Goal: Navigation & Orientation: Find specific page/section

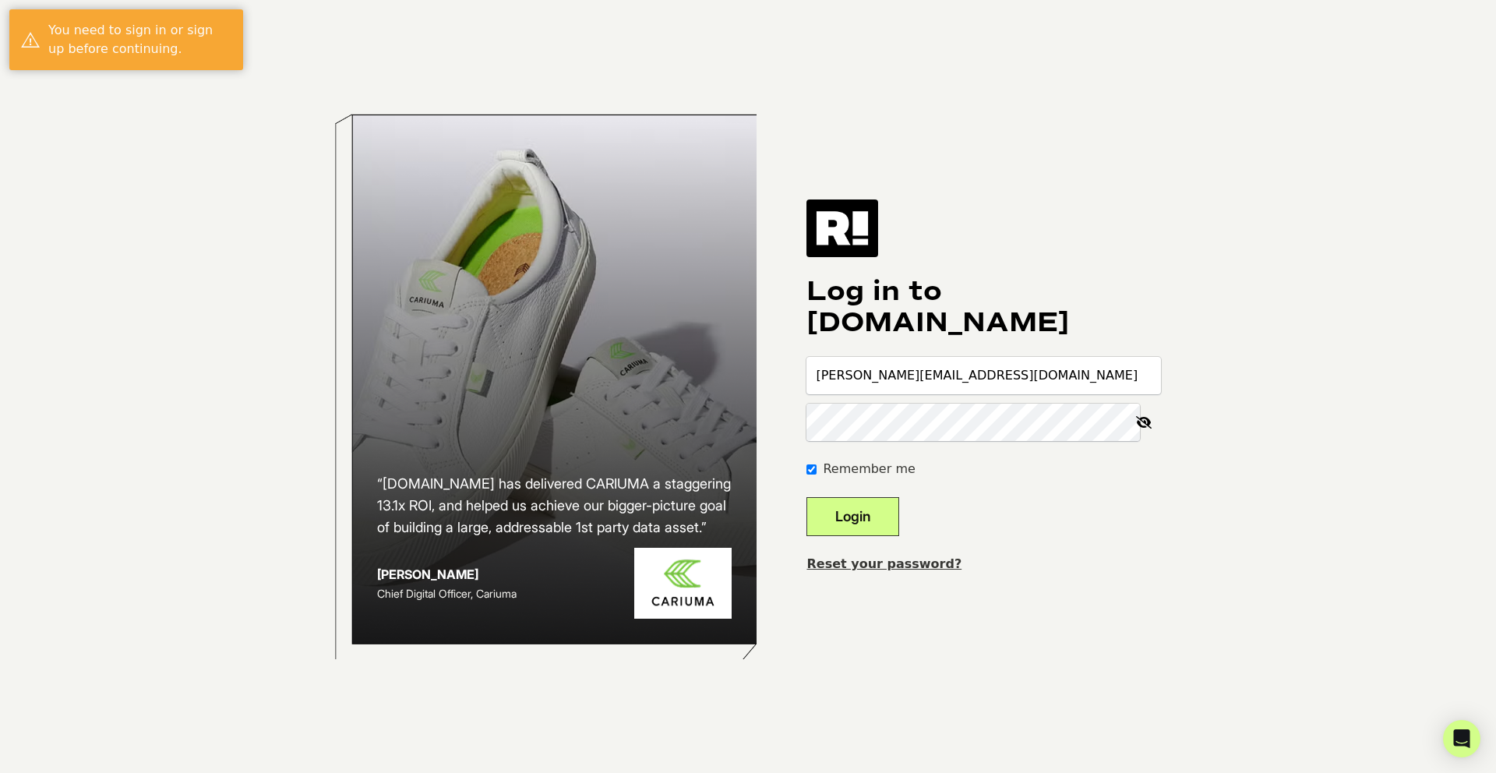
type input "[PERSON_NAME][EMAIL_ADDRESS][DOMAIN_NAME]"
click at [1051, 549] on div "Log in to [DOMAIN_NAME] [PERSON_NAME][EMAIL_ADDRESS][DOMAIN_NAME] Remember me L…" at bounding box center [983, 386] width 355 height 374
click at [880, 513] on button "Login" at bounding box center [852, 516] width 93 height 39
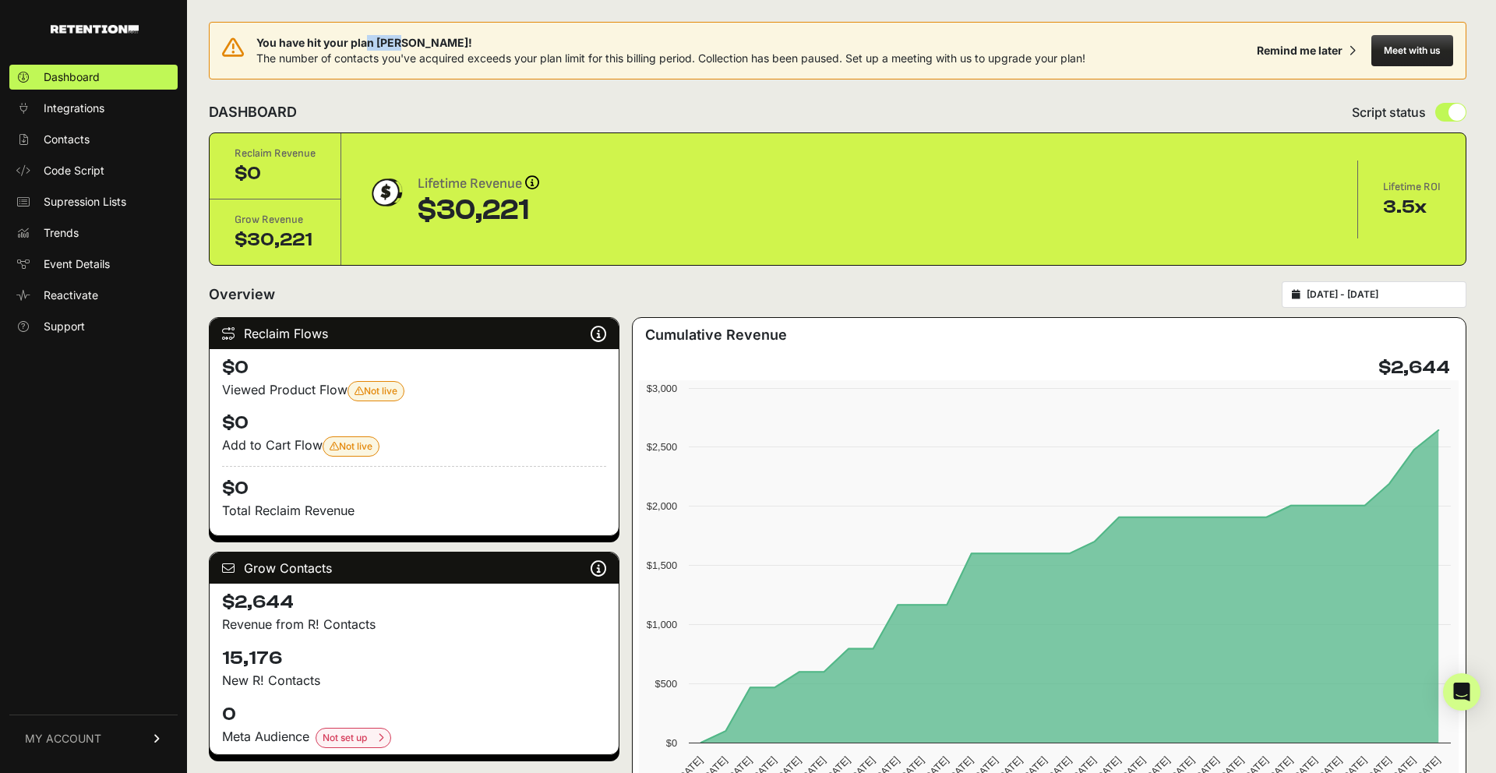
drag, startPoint x: 365, startPoint y: 47, endPoint x: 702, endPoint y: 47, distance: 336.6
click at [702, 47] on span "You have hit your plan max!" at bounding box center [670, 43] width 829 height 16
click at [512, 67] on div "You have hit your plan max! The number of contacts you've acquired exceeds your…" at bounding box center [838, 51] width 1258 height 58
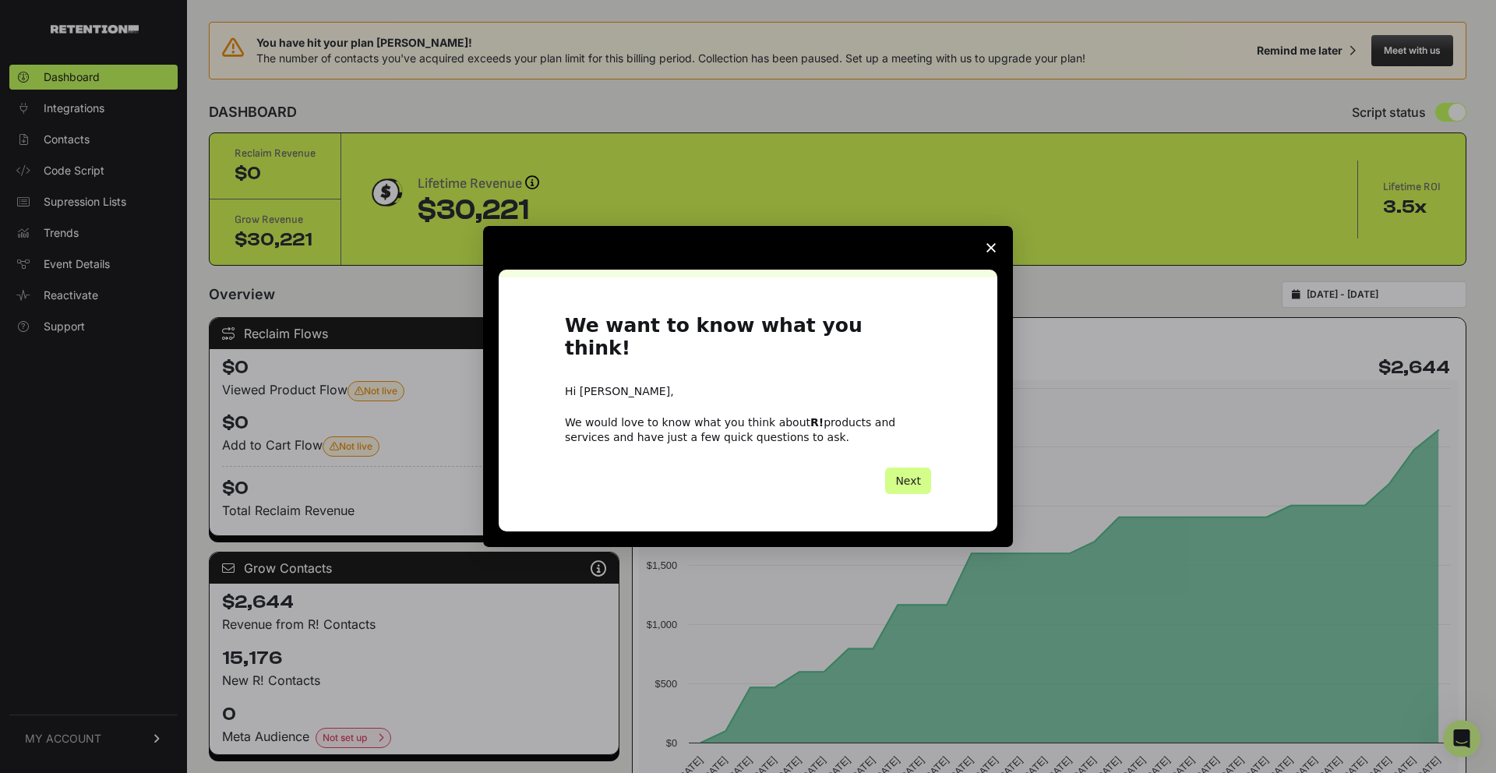
click at [998, 184] on div "Intercom messenger" at bounding box center [748, 386] width 1496 height 773
click at [988, 252] on polygon "Close survey" at bounding box center [990, 247] width 9 height 9
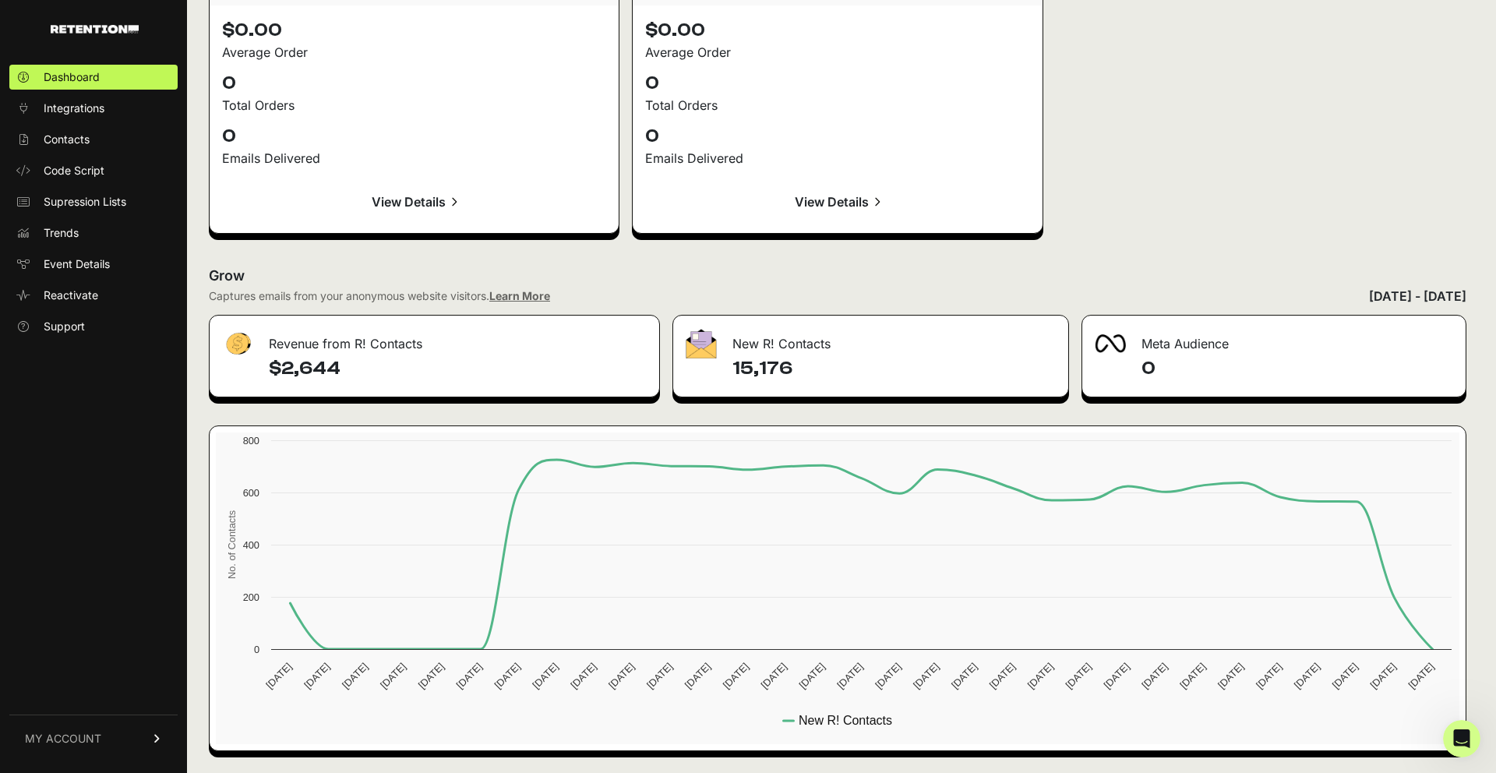
scroll to position [1715, 0]
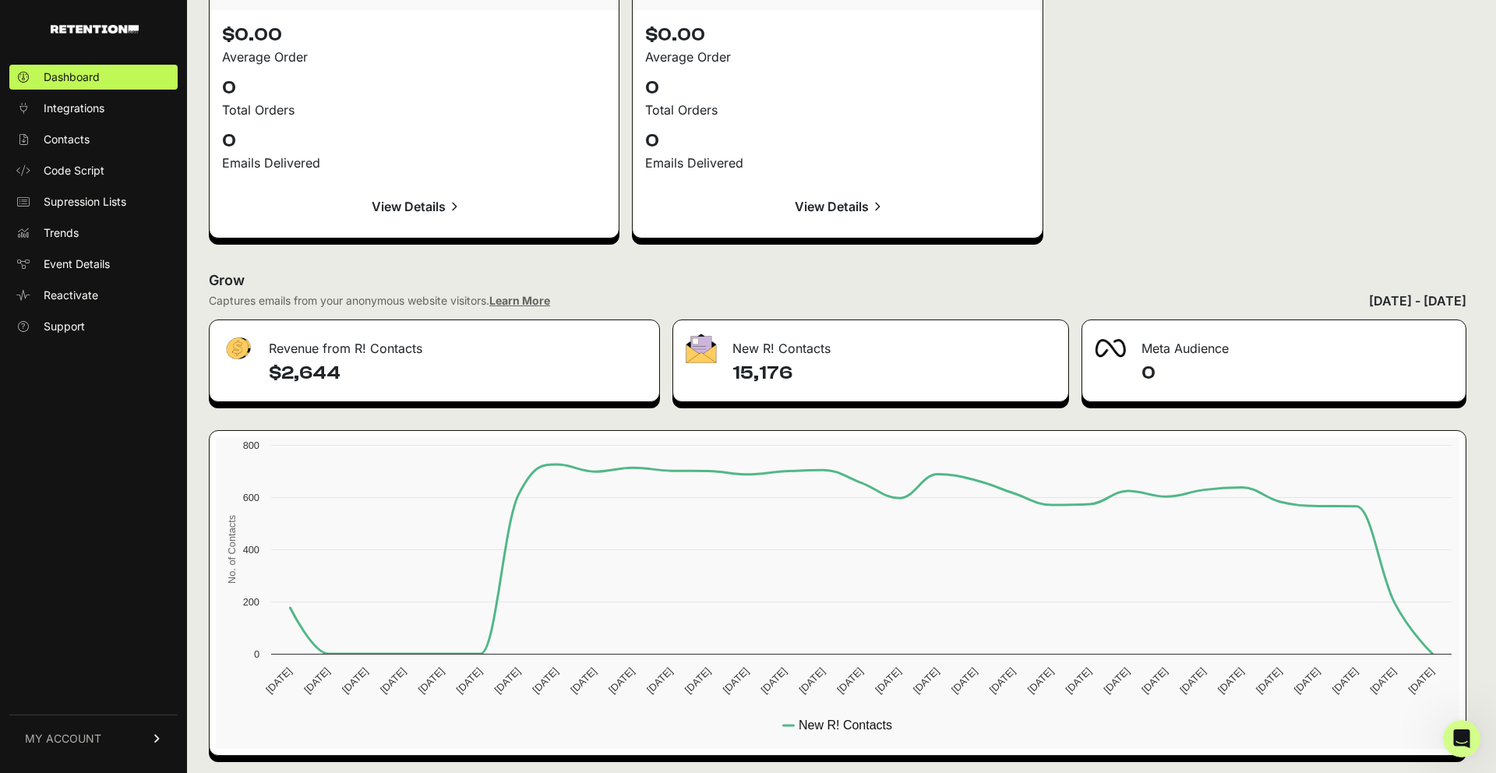
click at [861, 347] on div "New R! Contacts" at bounding box center [870, 343] width 394 height 47
click at [339, 346] on div "Revenue from R! Contacts" at bounding box center [435, 343] width 450 height 47
drag, startPoint x: 292, startPoint y: 346, endPoint x: 467, endPoint y: 357, distance: 174.9
click at [466, 357] on div "Revenue from R! Contacts" at bounding box center [435, 343] width 450 height 47
click at [467, 357] on div "Revenue from R! Contacts" at bounding box center [435, 343] width 450 height 47
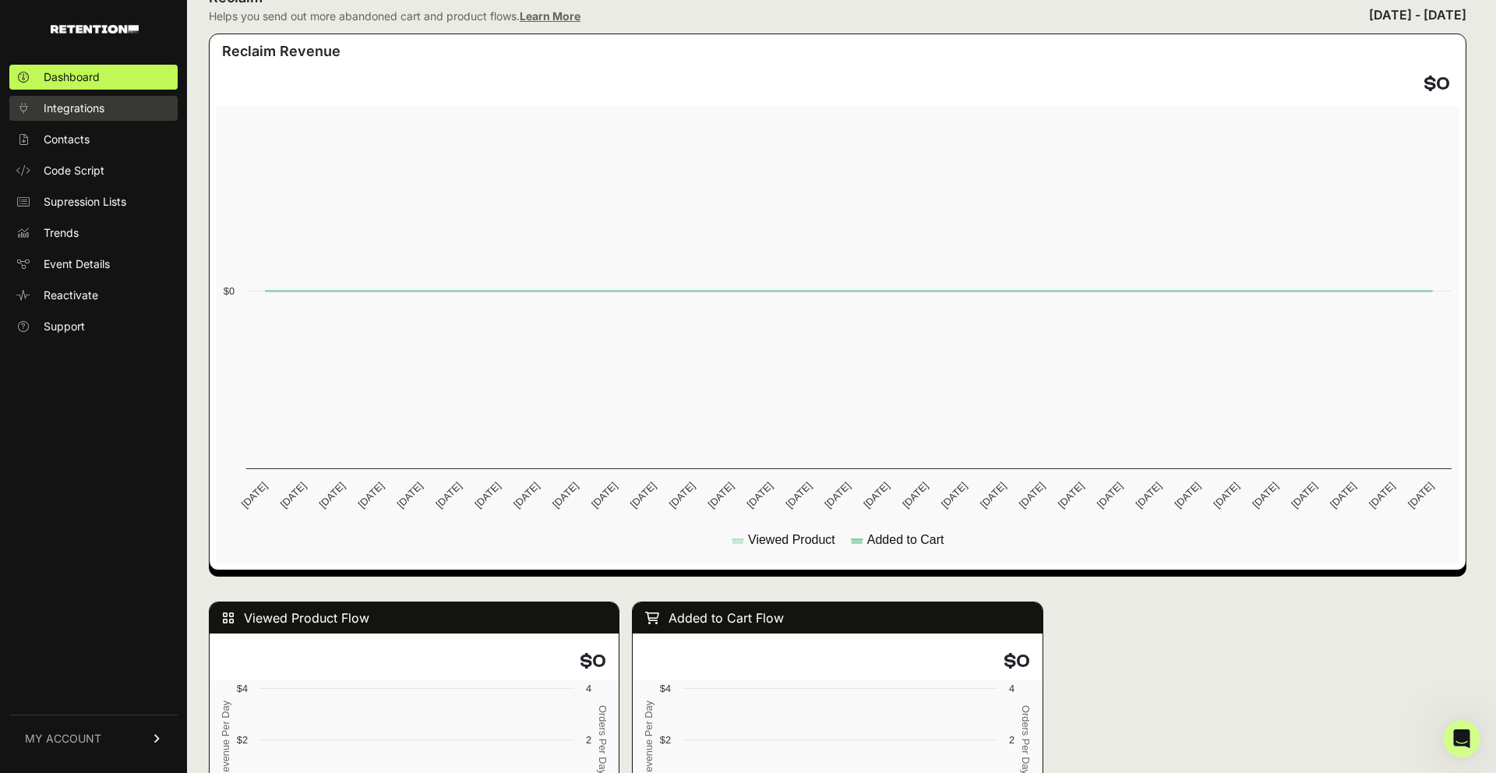
scroll to position [597, 0]
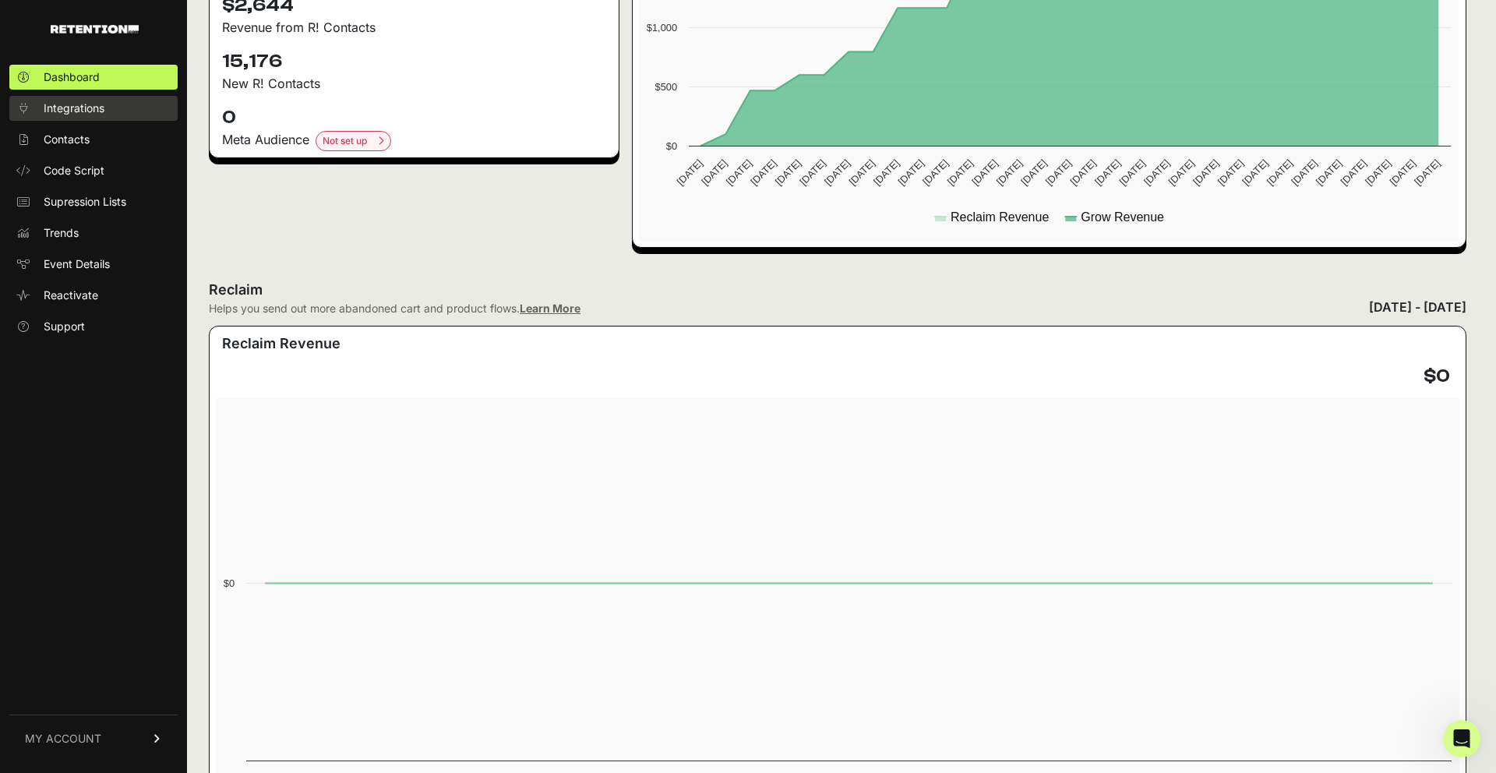
click at [96, 105] on span "Integrations" at bounding box center [74, 109] width 61 height 16
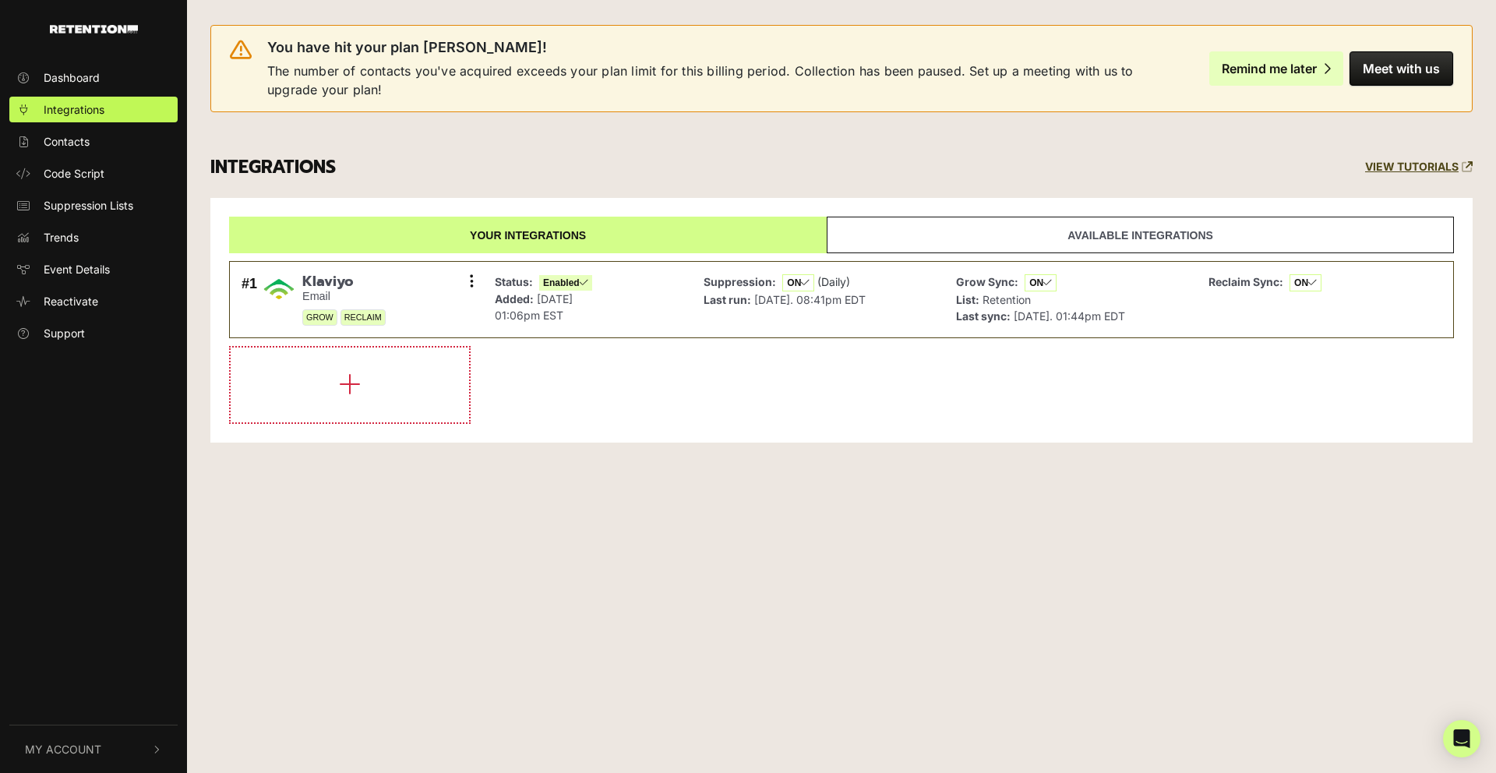
click at [1327, 61] on button "Remind me later" at bounding box center [1276, 68] width 134 height 34
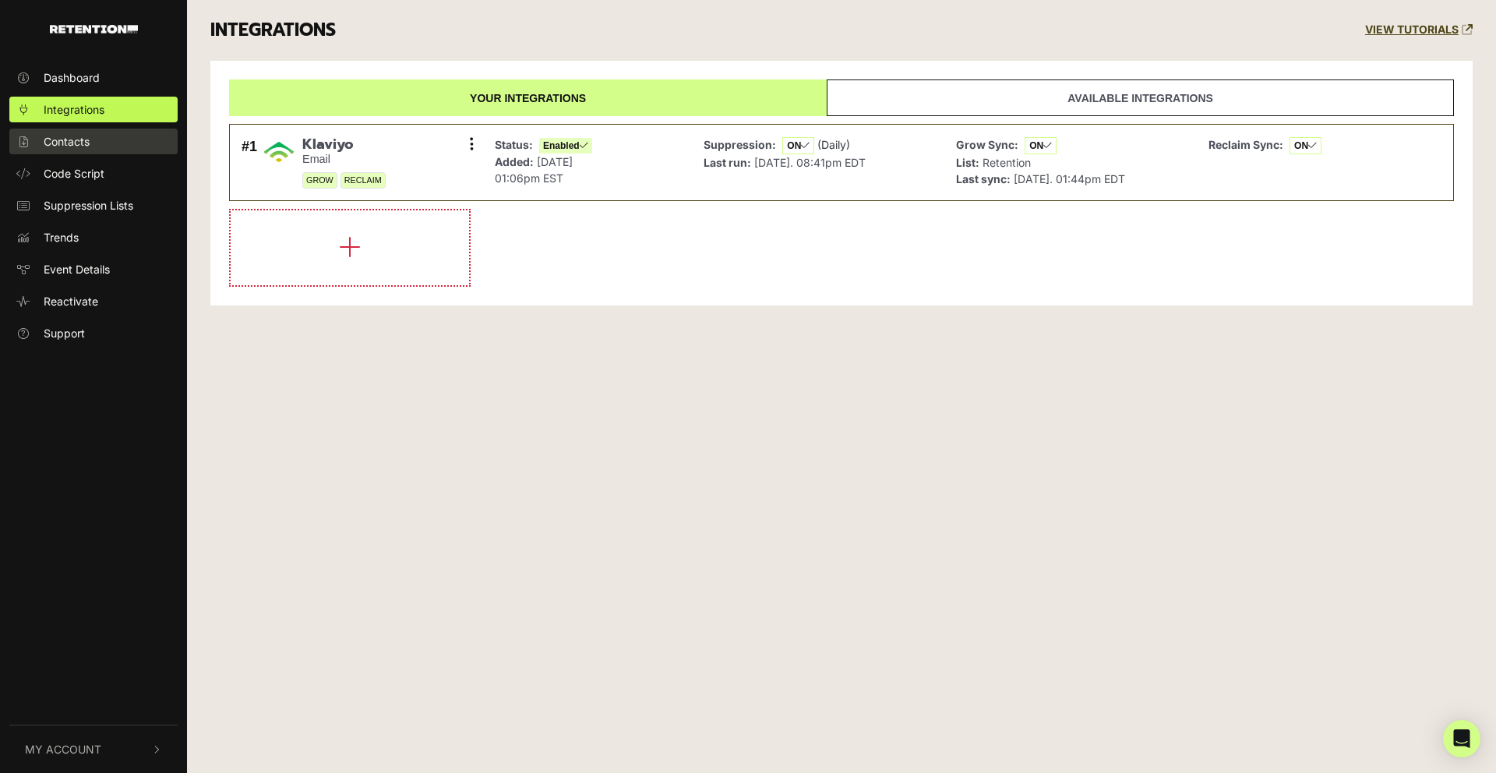
click at [83, 129] on link "Contacts" at bounding box center [93, 142] width 168 height 26
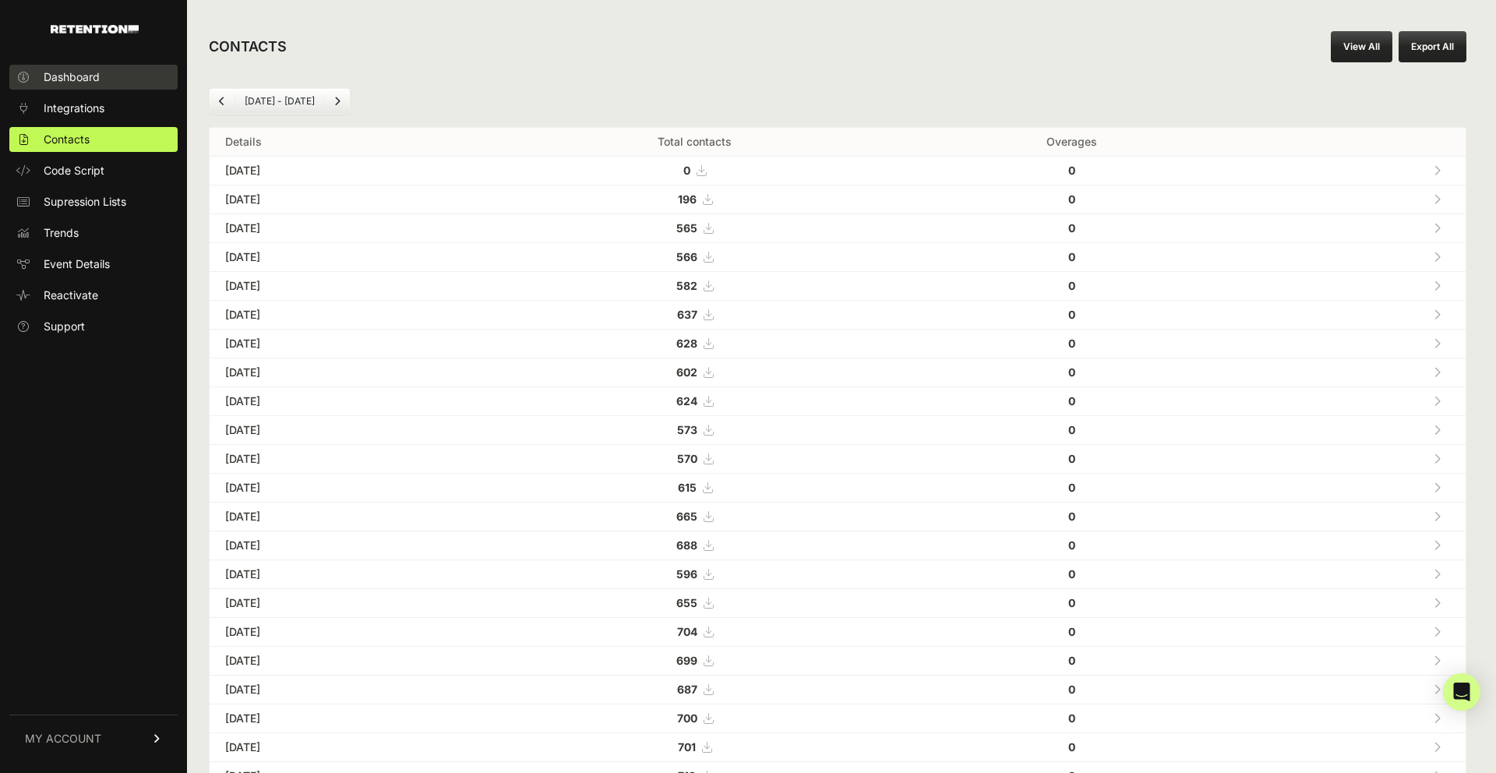
click at [104, 69] on link "Dashboard" at bounding box center [93, 77] width 168 height 25
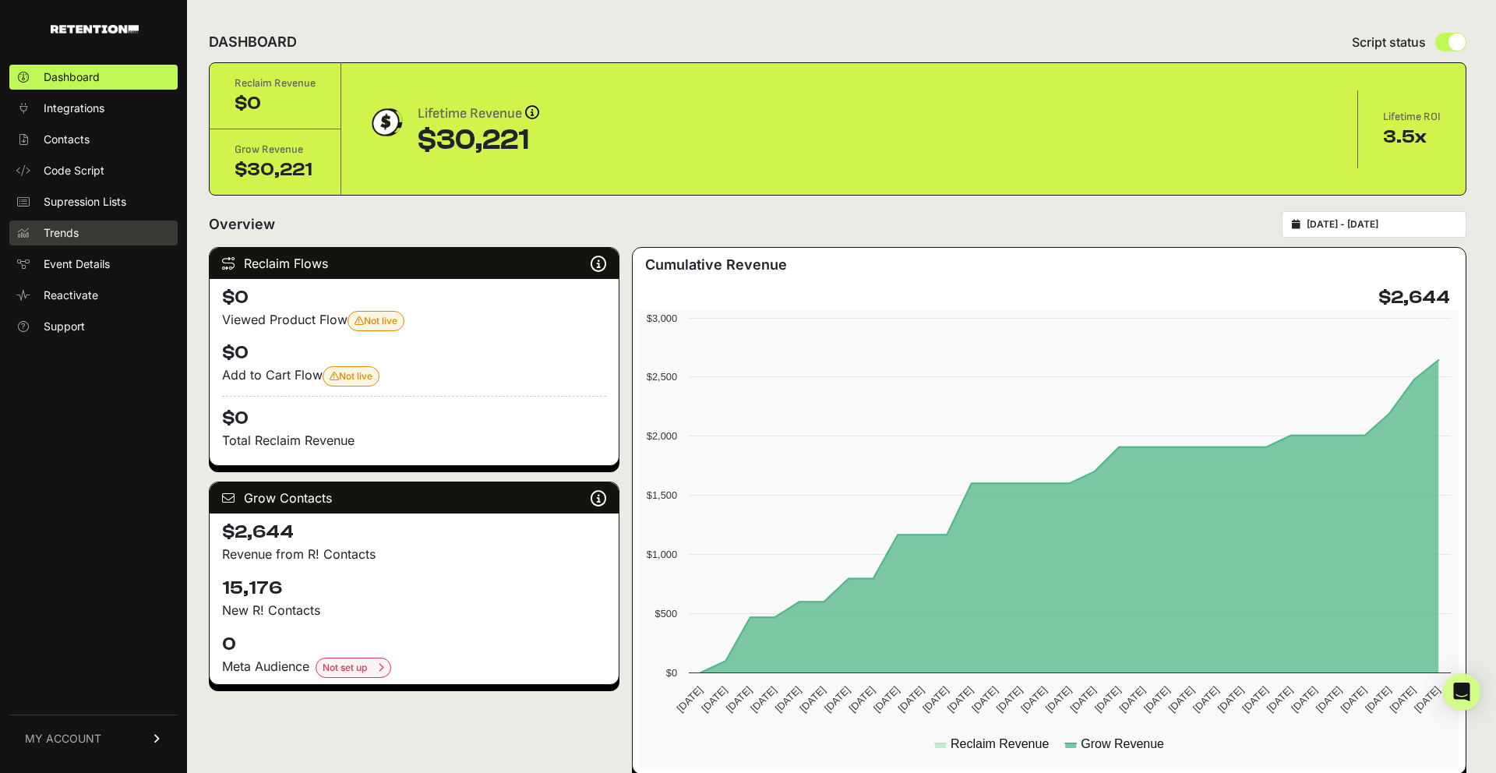
click at [87, 231] on link "Trends" at bounding box center [93, 233] width 168 height 25
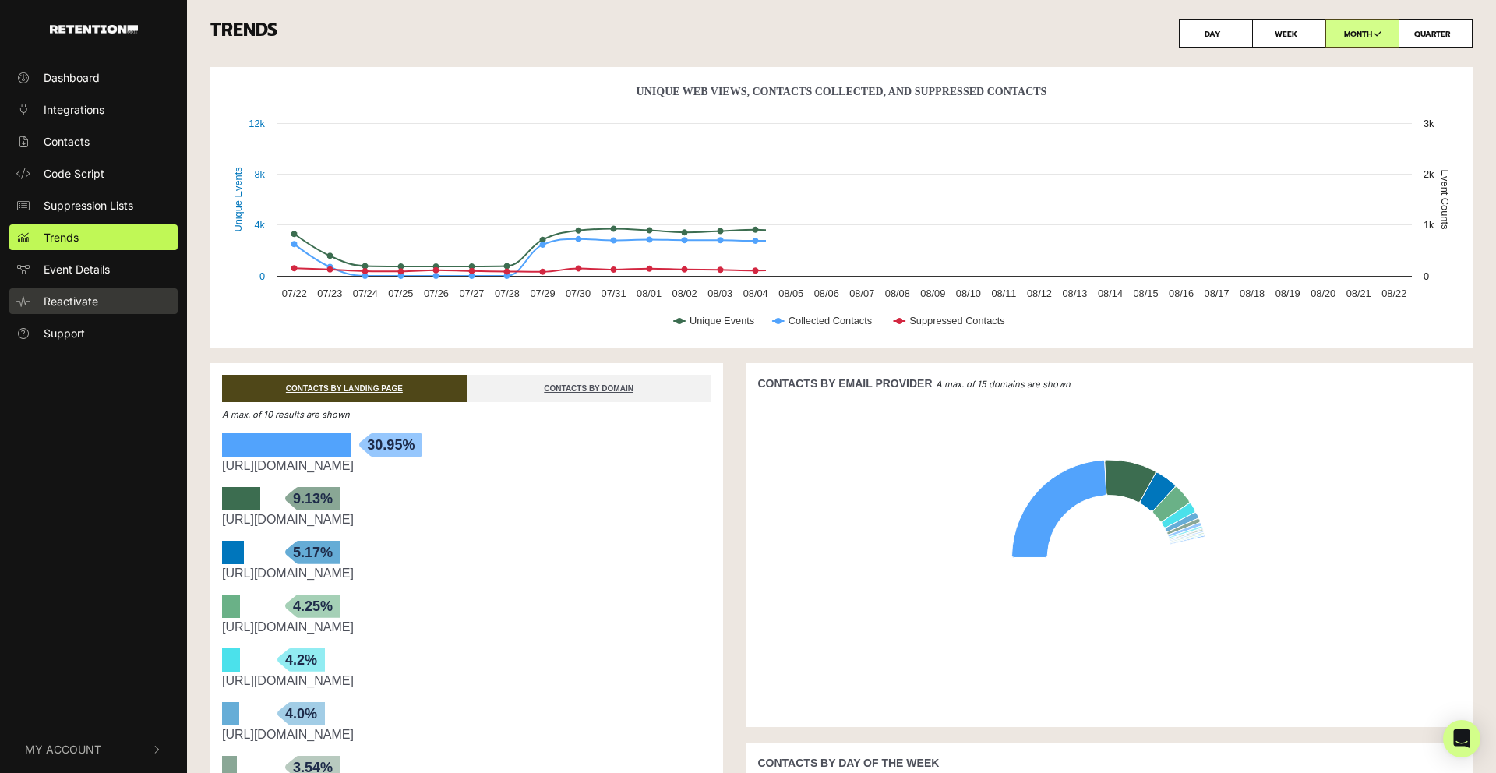
click at [97, 297] on link "Reactivate" at bounding box center [93, 301] width 168 height 26
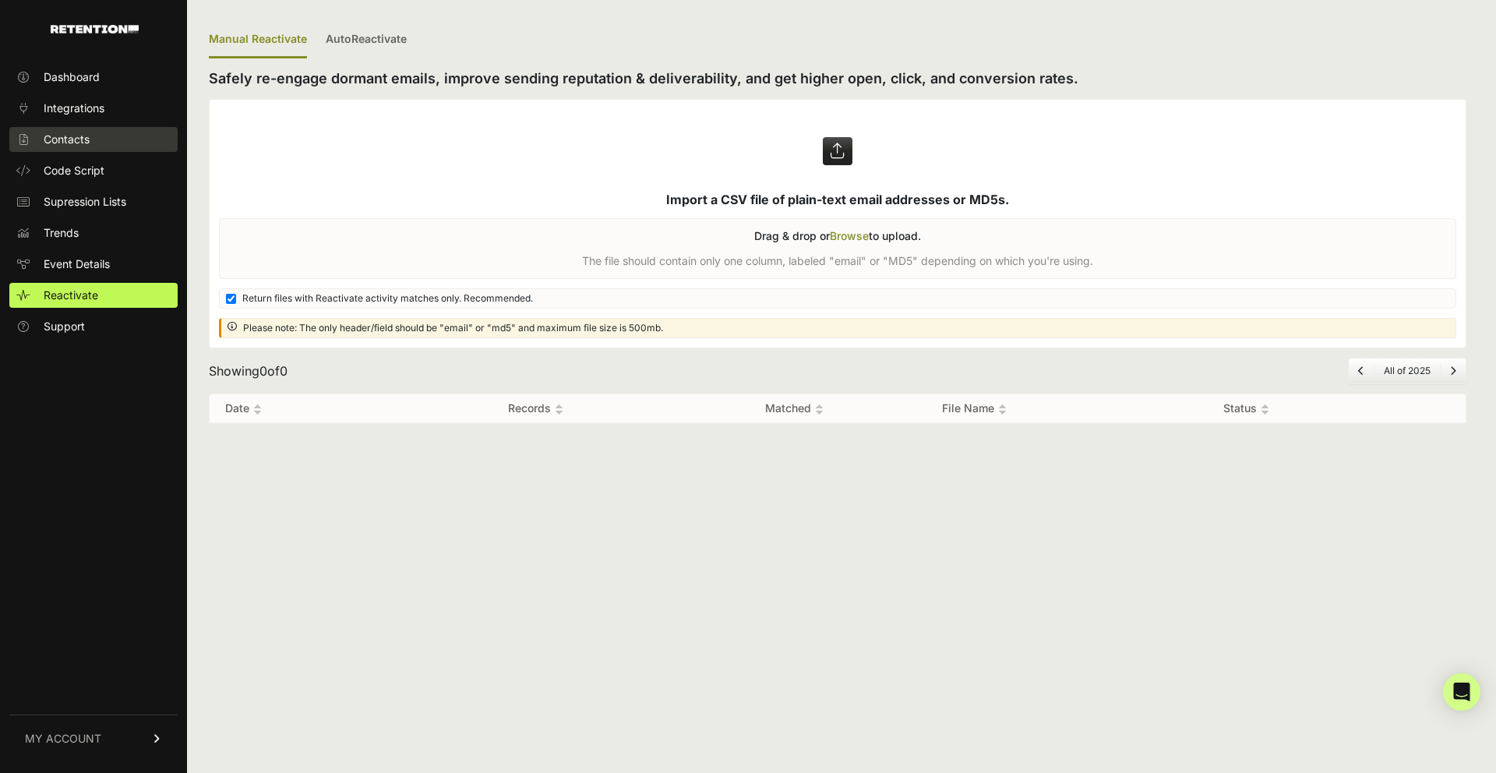
click at [53, 128] on link "Contacts" at bounding box center [93, 139] width 168 height 25
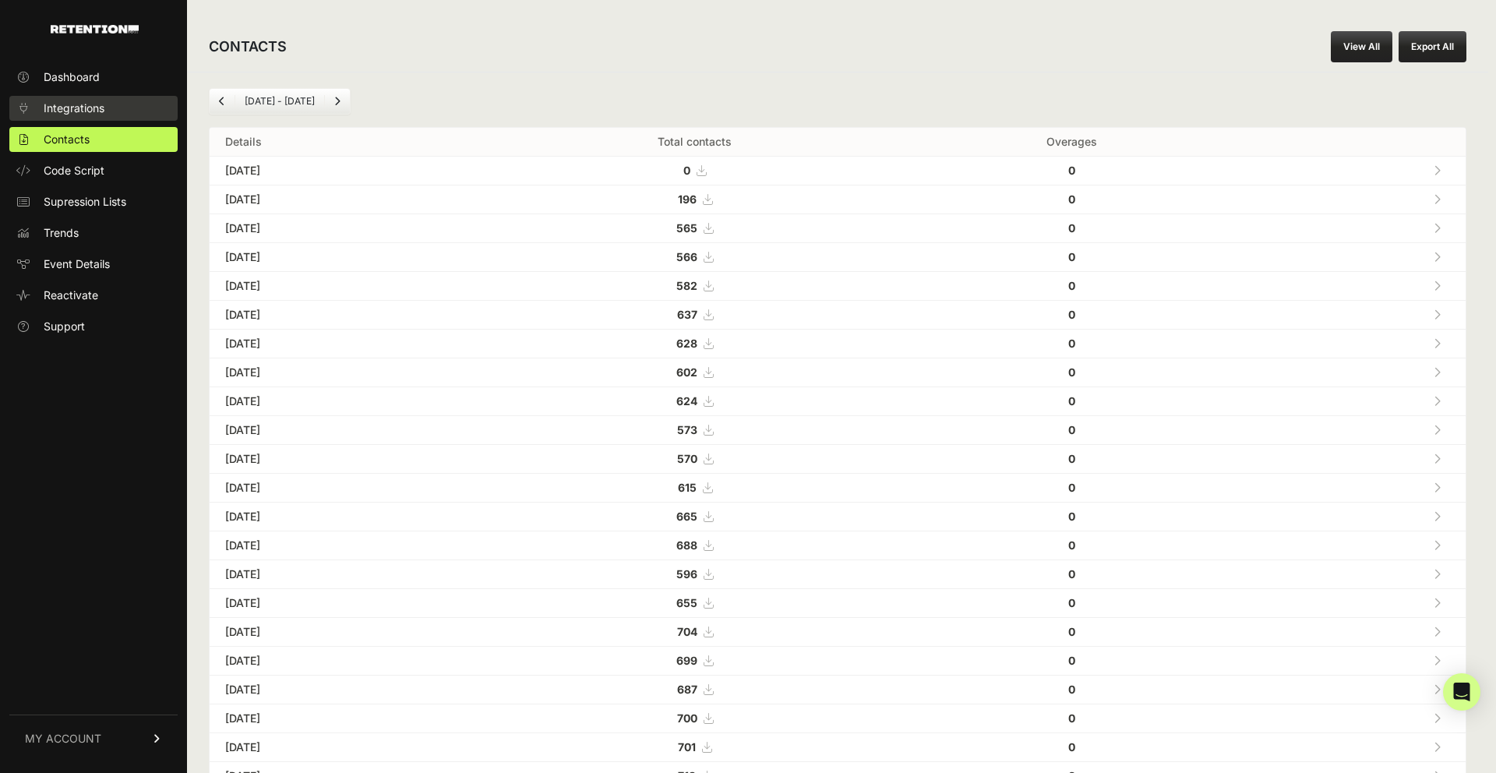
click at [54, 114] on span "Integrations" at bounding box center [74, 109] width 61 height 16
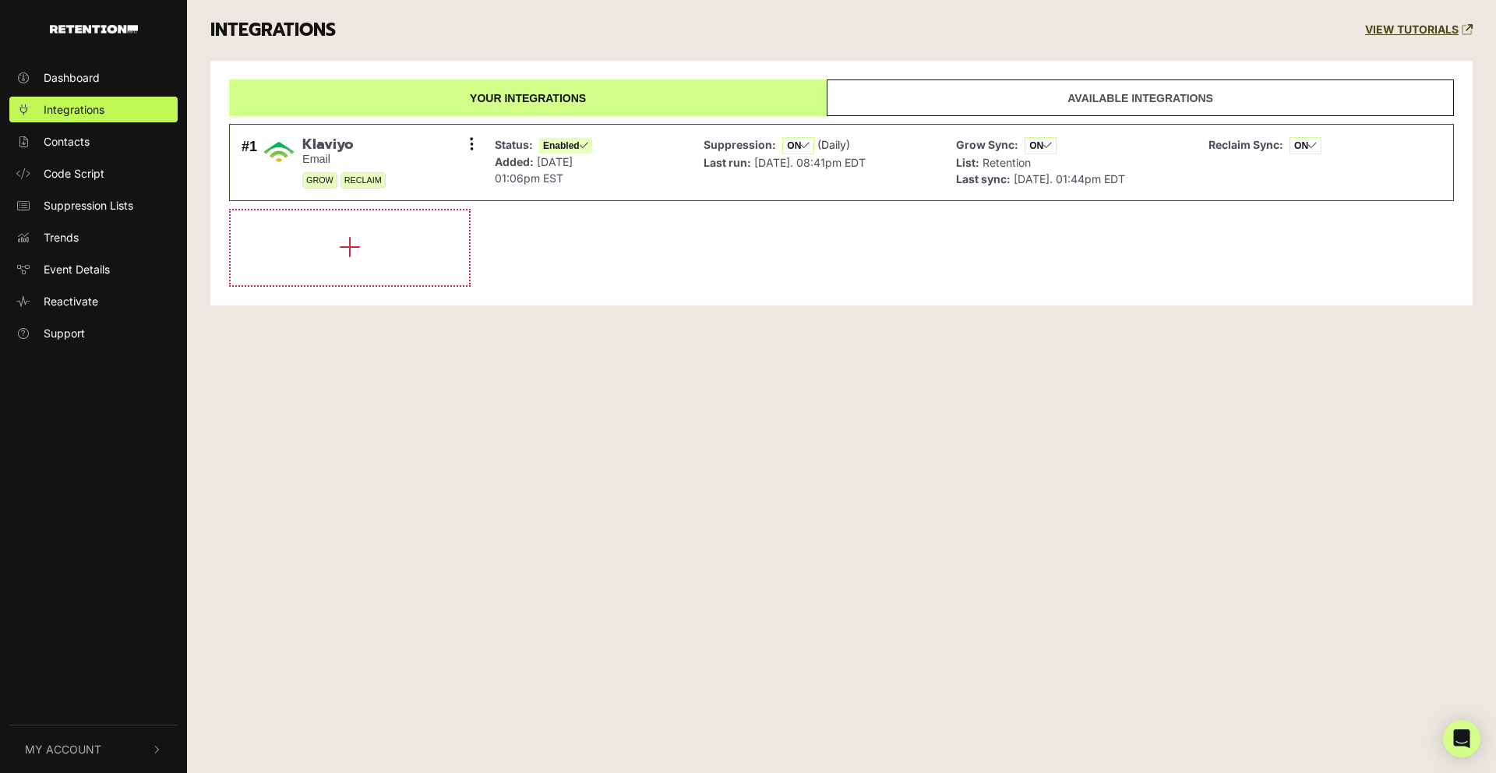
click at [1254, 94] on link "Available integrations" at bounding box center [1140, 97] width 627 height 37
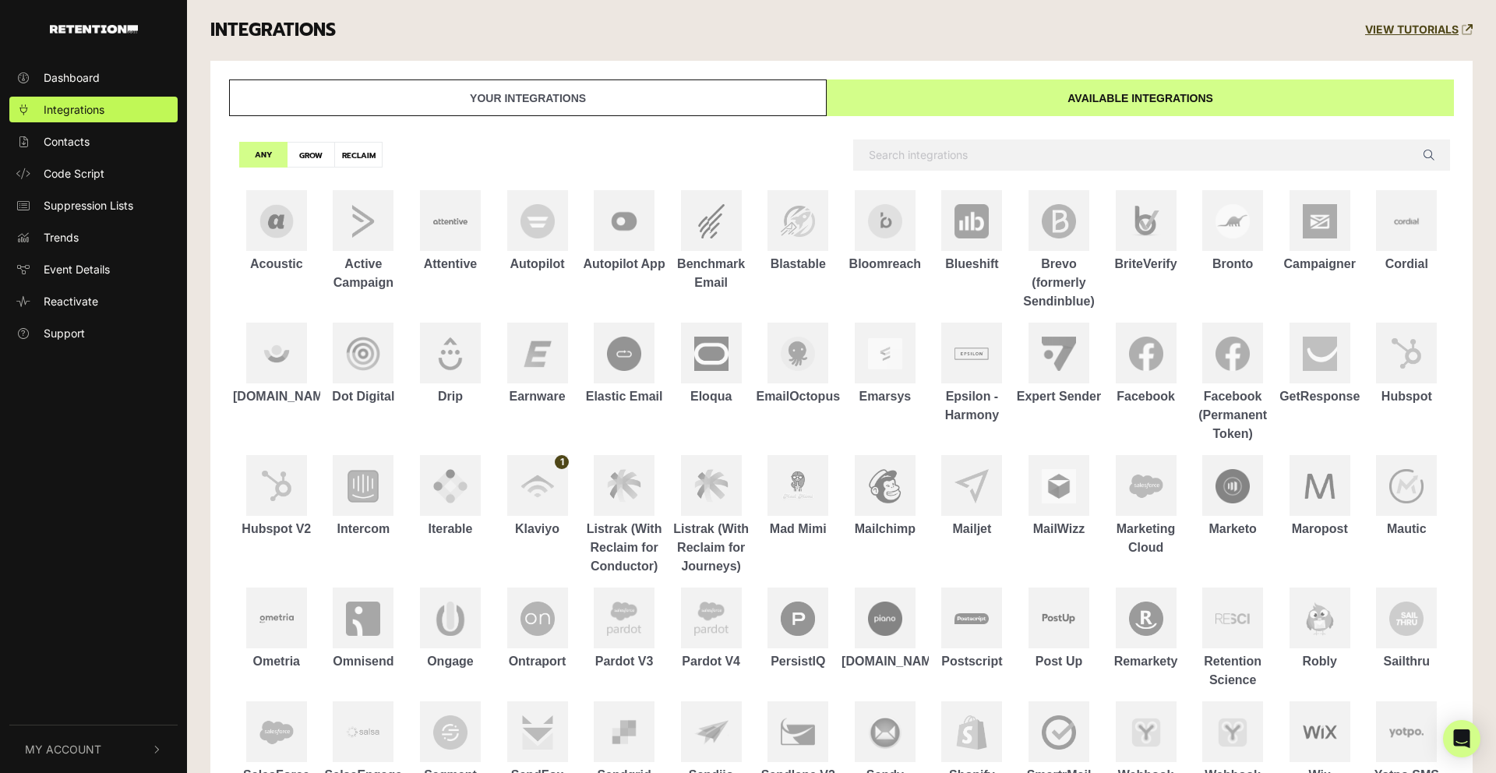
click at [792, 97] on link "Your integrations" at bounding box center [528, 97] width 598 height 37
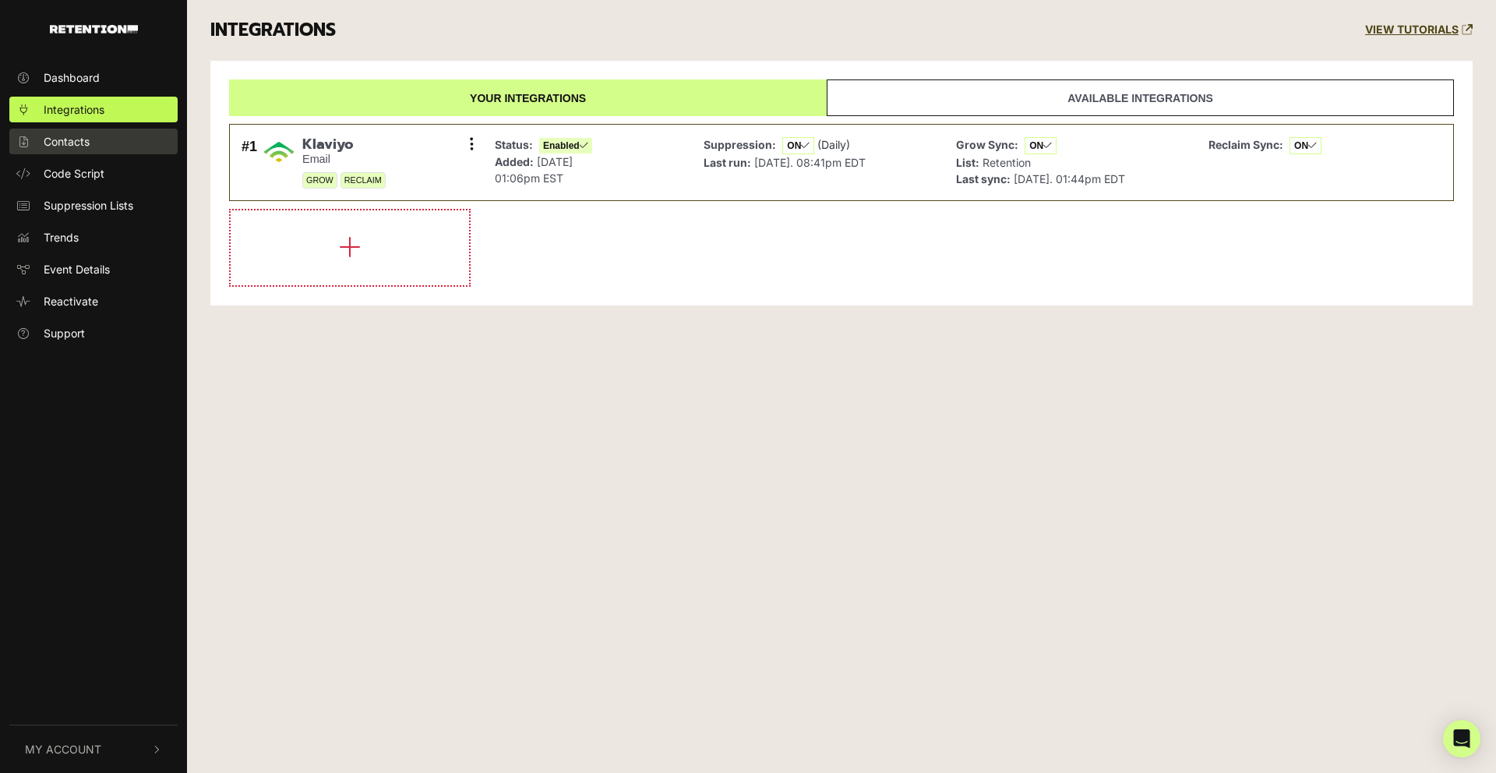
click at [42, 132] on link "Contacts" at bounding box center [93, 142] width 168 height 26
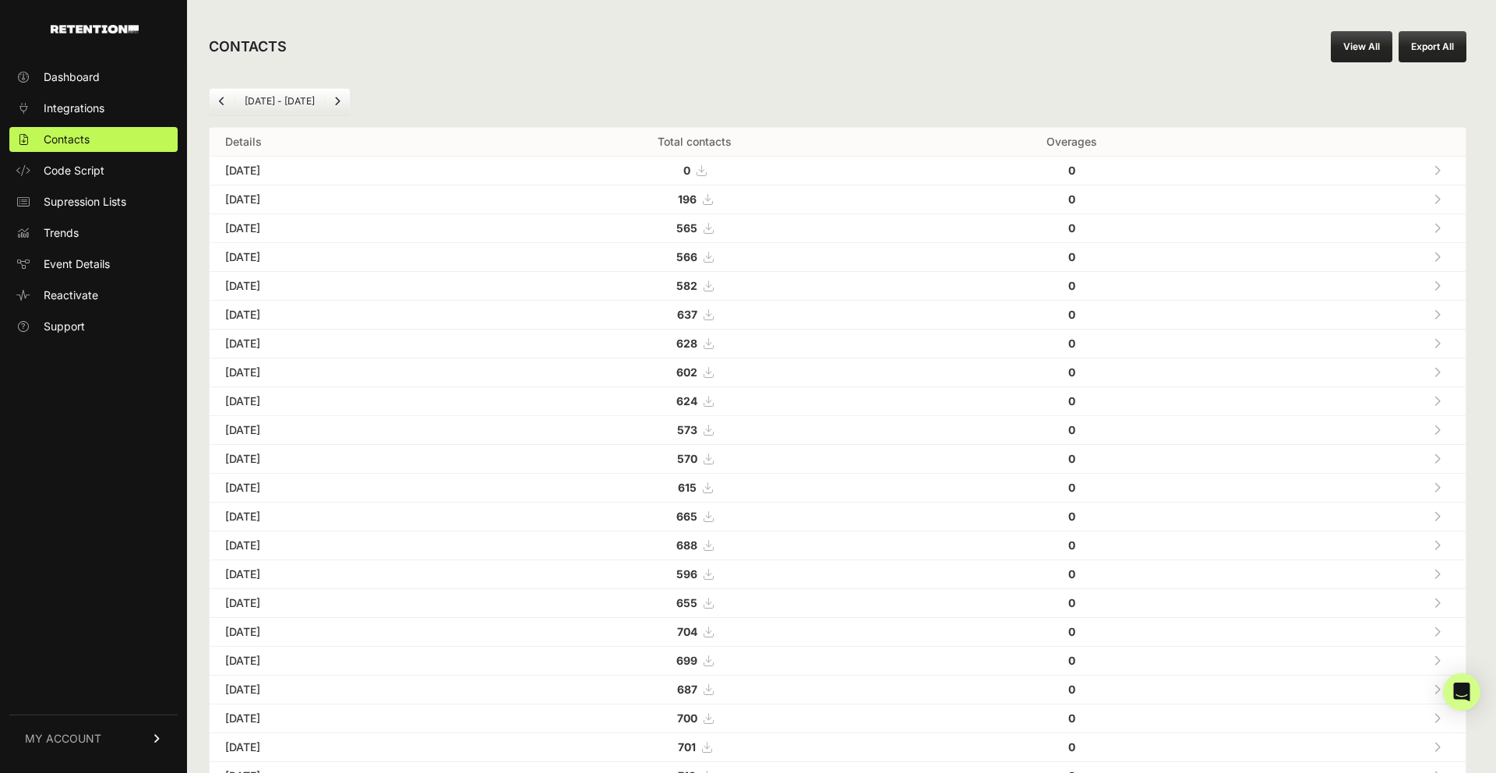
click at [1290, 83] on div "[DATE] - [DATE] Details Total contacts Overages [DATE] 0 0 [DATE] 196" at bounding box center [837, 584] width 1301 height 1024
click at [81, 70] on span "Dashboard" at bounding box center [72, 77] width 56 height 16
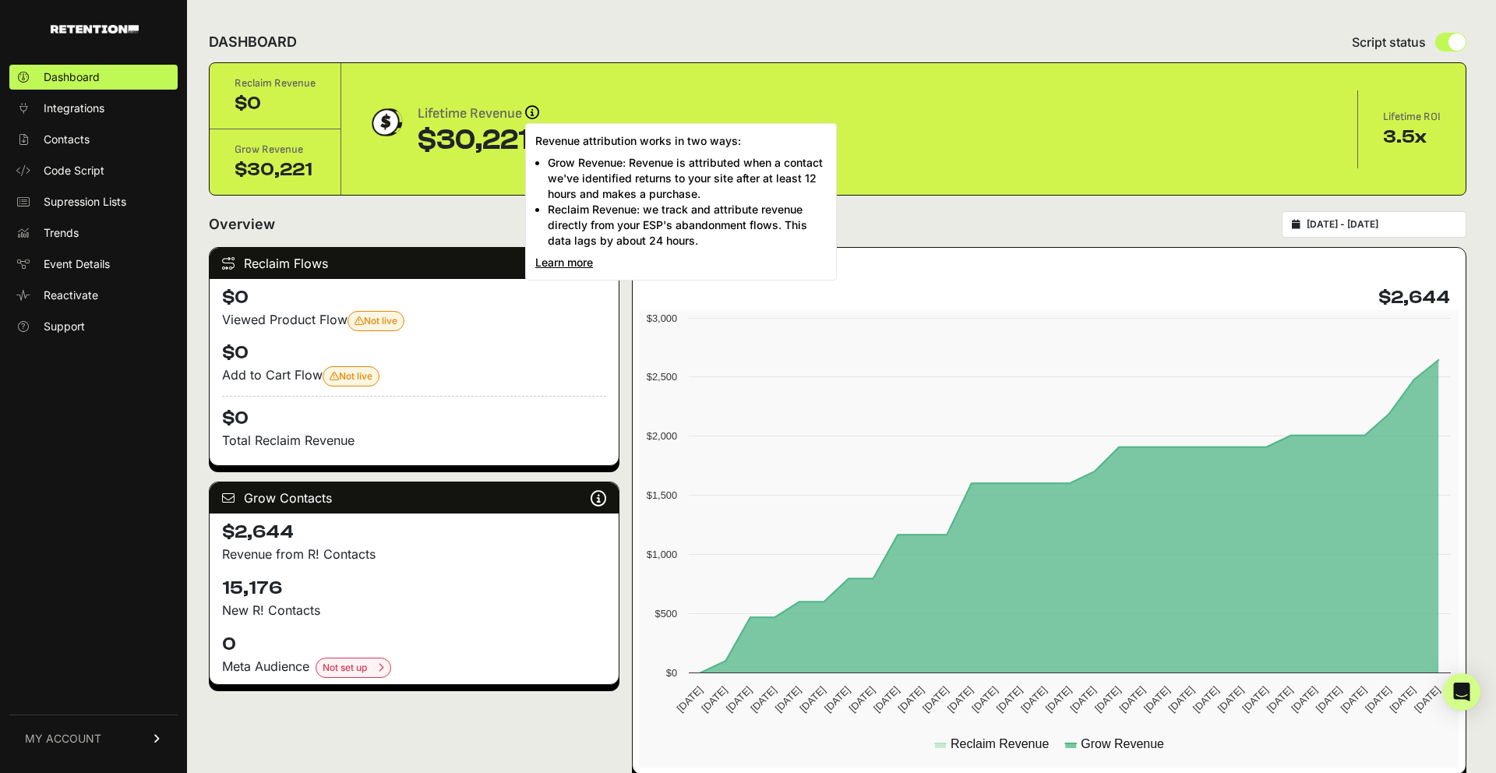
click at [532, 110] on icon at bounding box center [532, 112] width 14 height 14
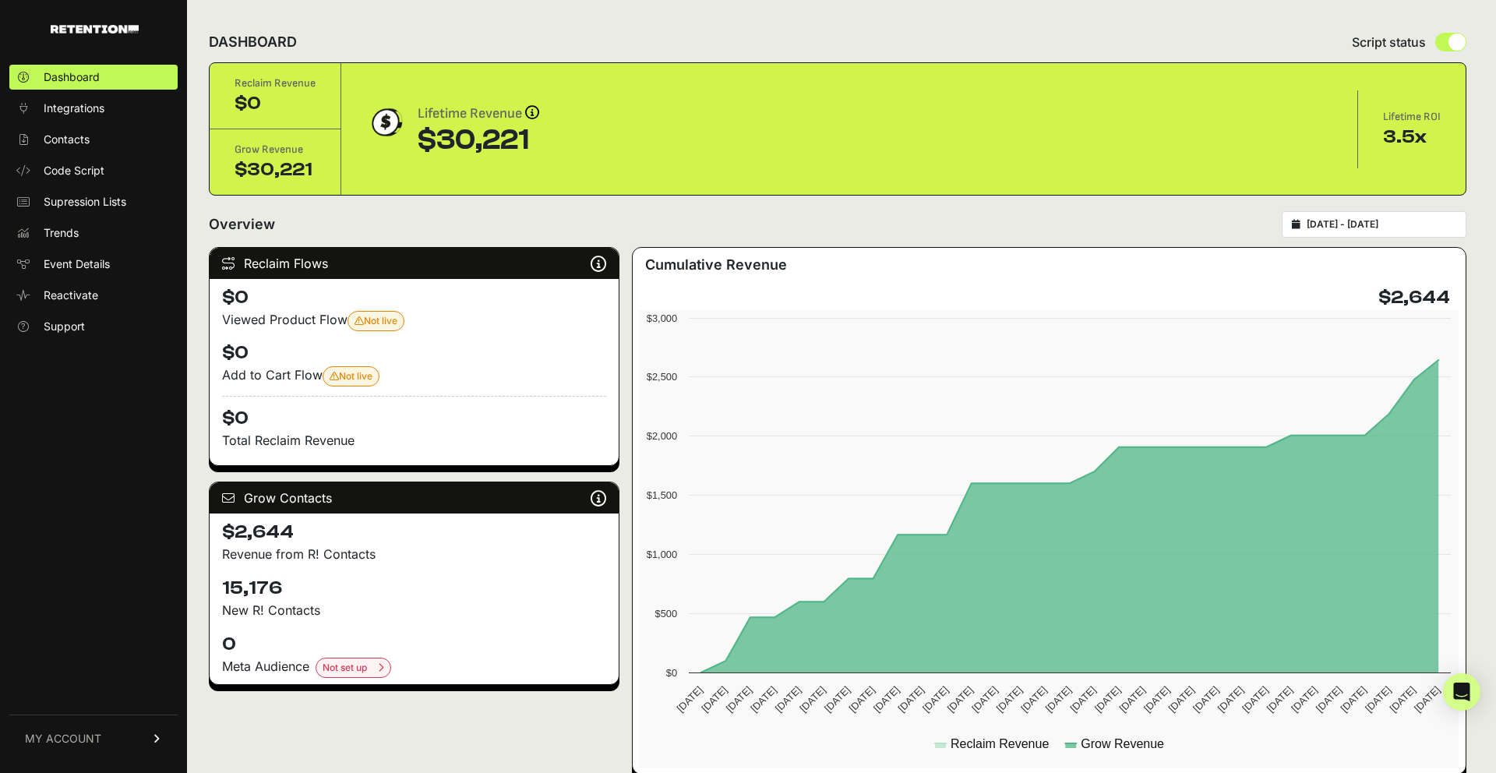
click div "Reclaim Revenue $0 Grow Revenue $30,221 Lifetime Revenue Revenue attribution wo…"
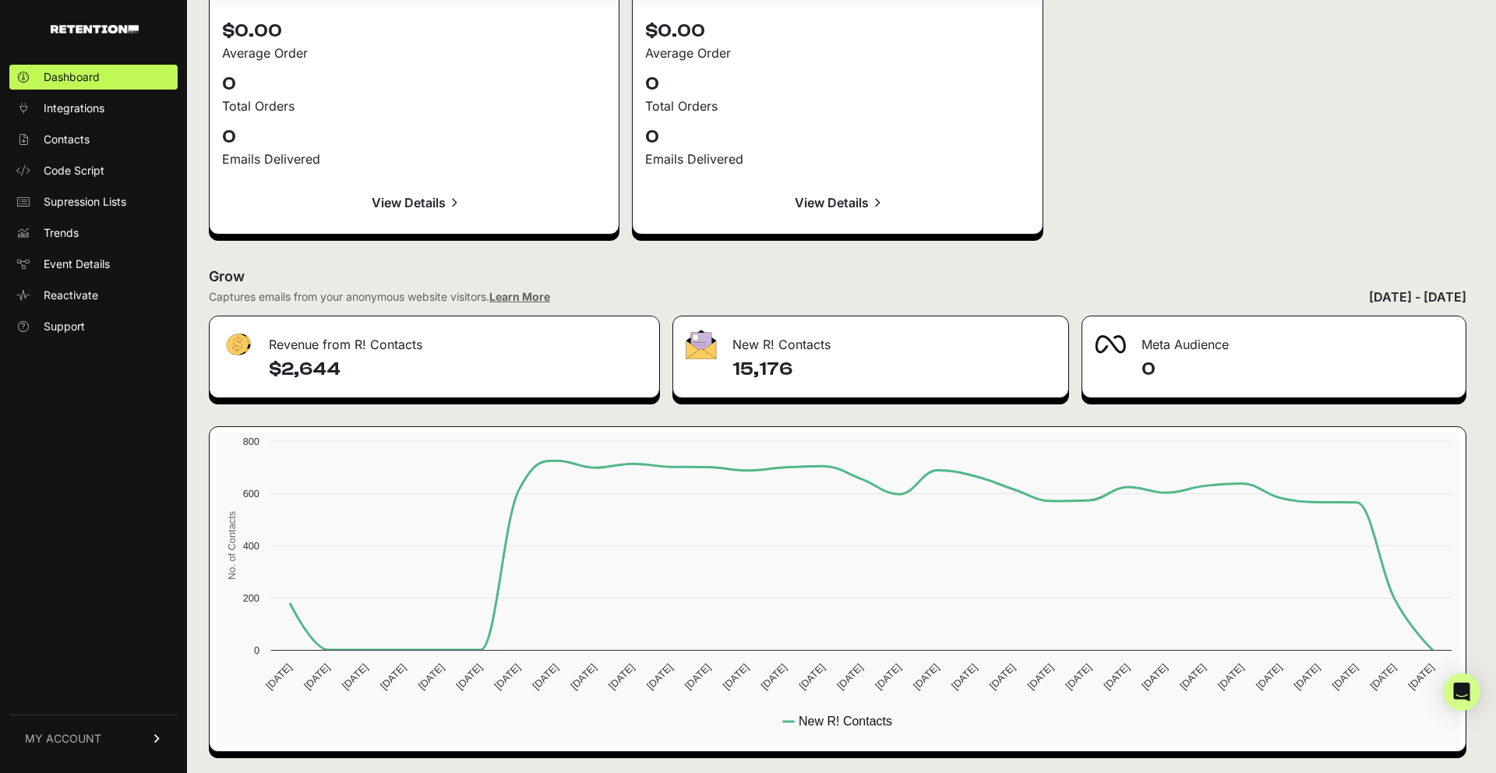
scroll to position [1650, 0]
